Goal: Check status: Check status

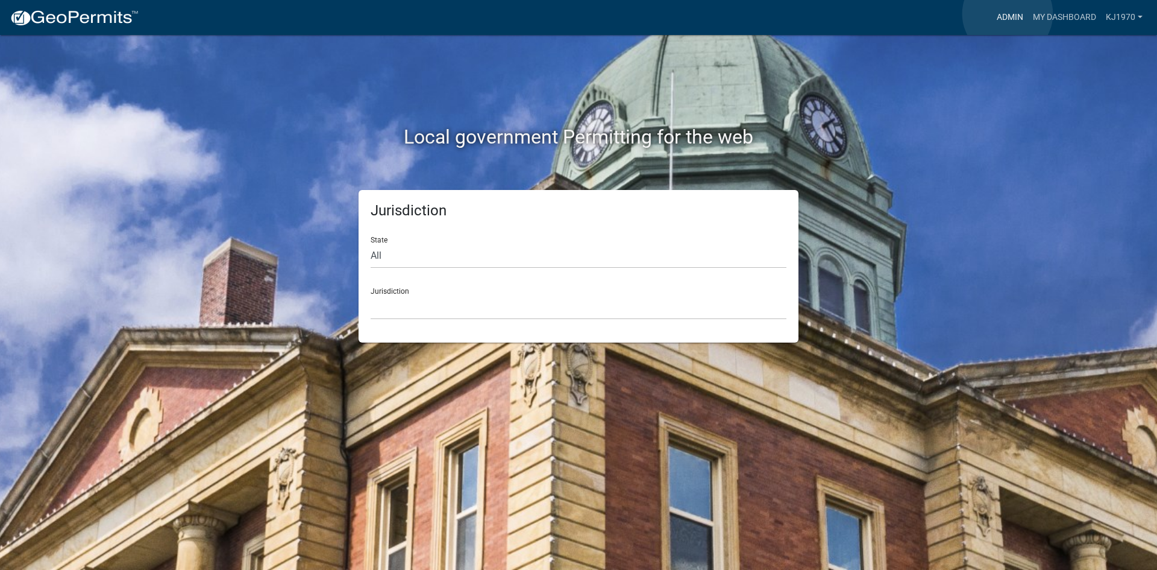
click at [1008, 14] on link "Admin" at bounding box center [1010, 17] width 36 height 23
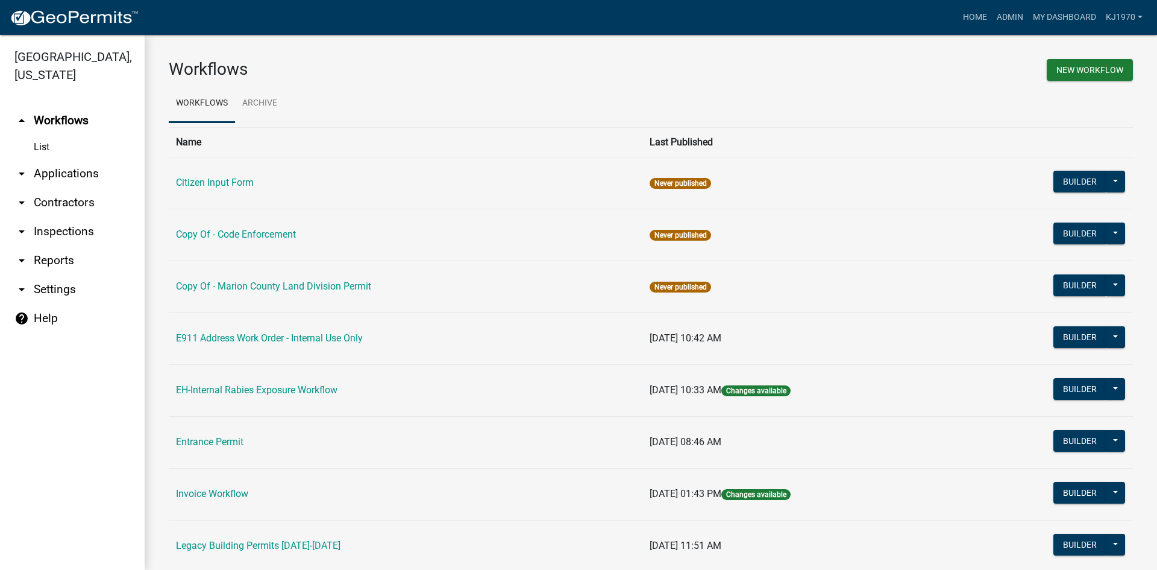
click at [59, 159] on link "arrow_drop_down Applications" at bounding box center [72, 173] width 145 height 29
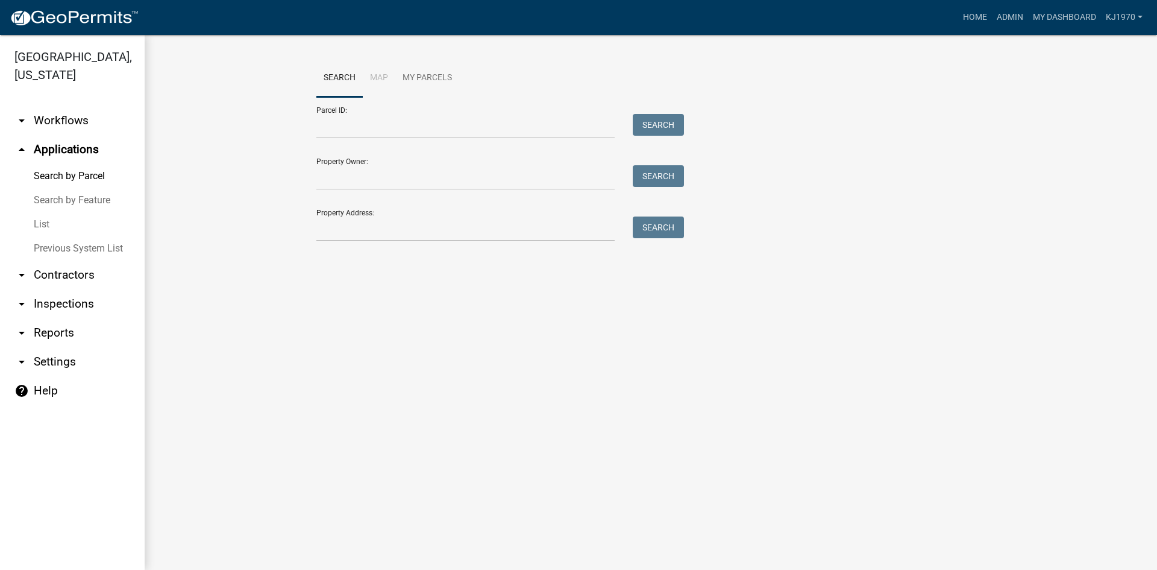
click at [46, 212] on link "List" at bounding box center [72, 224] width 145 height 24
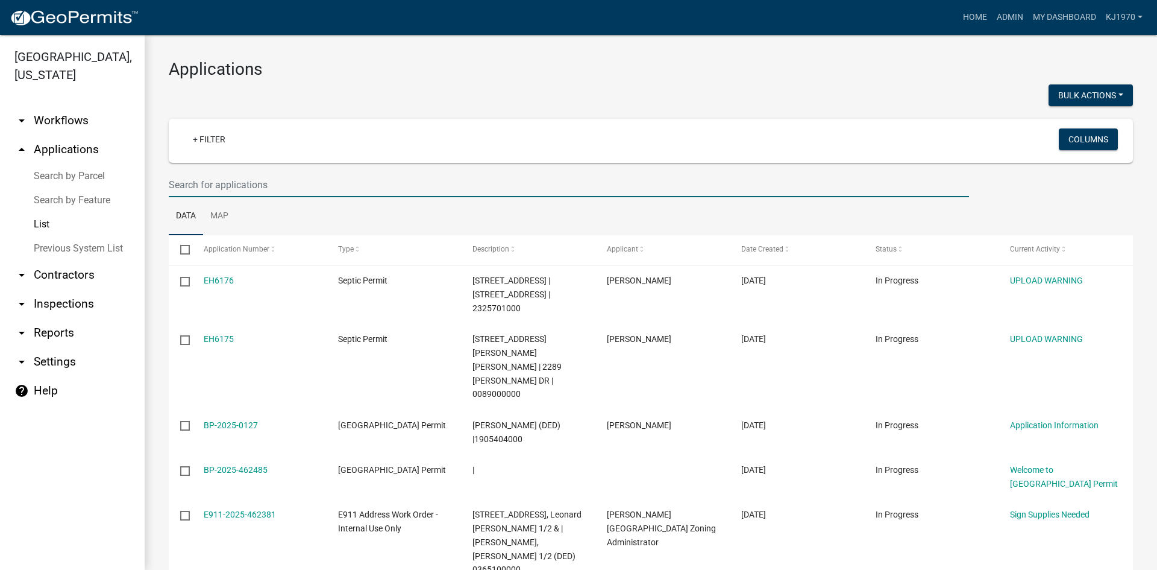
click at [204, 186] on input "text" at bounding box center [569, 184] width 800 height 25
type input "[PERSON_NAME]"
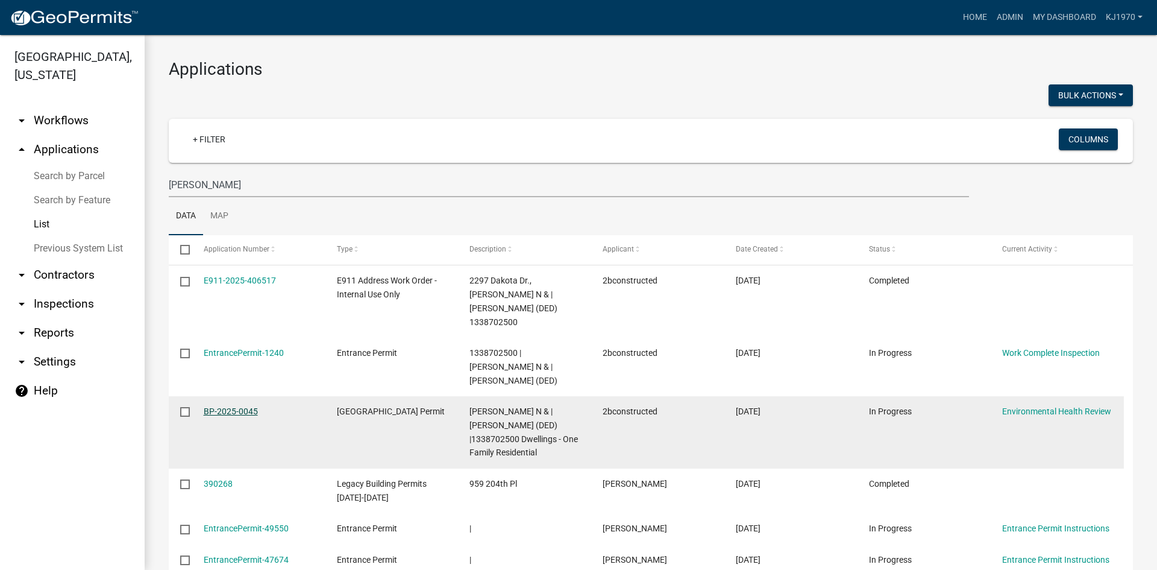
click at [226, 406] on link "BP-2025-0045" at bounding box center [231, 411] width 54 height 10
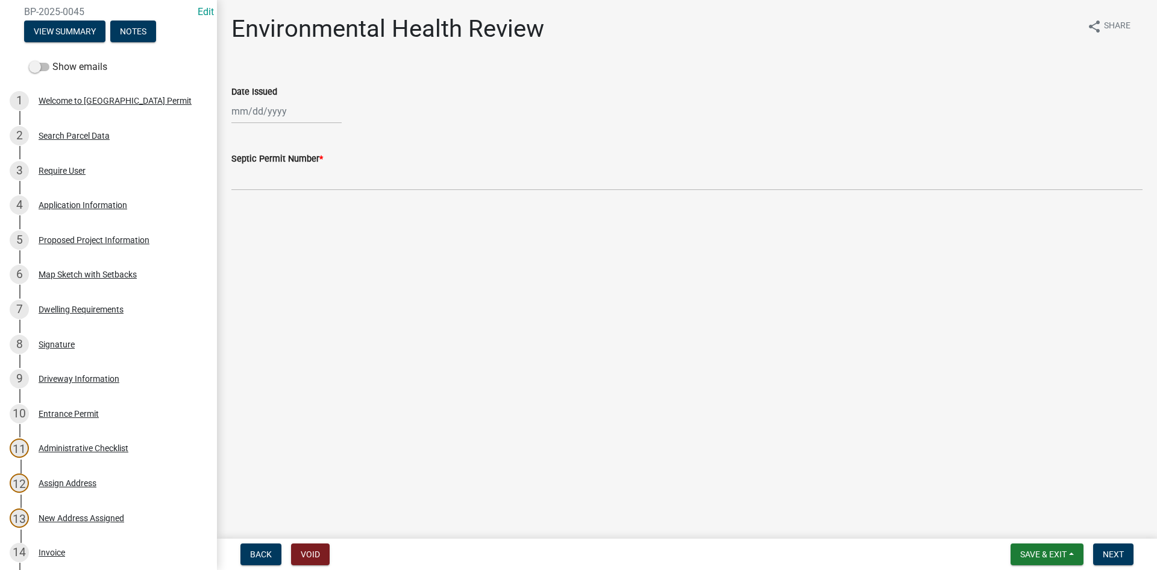
scroll to position [60, 0]
